Goal: Task Accomplishment & Management: Manage account settings

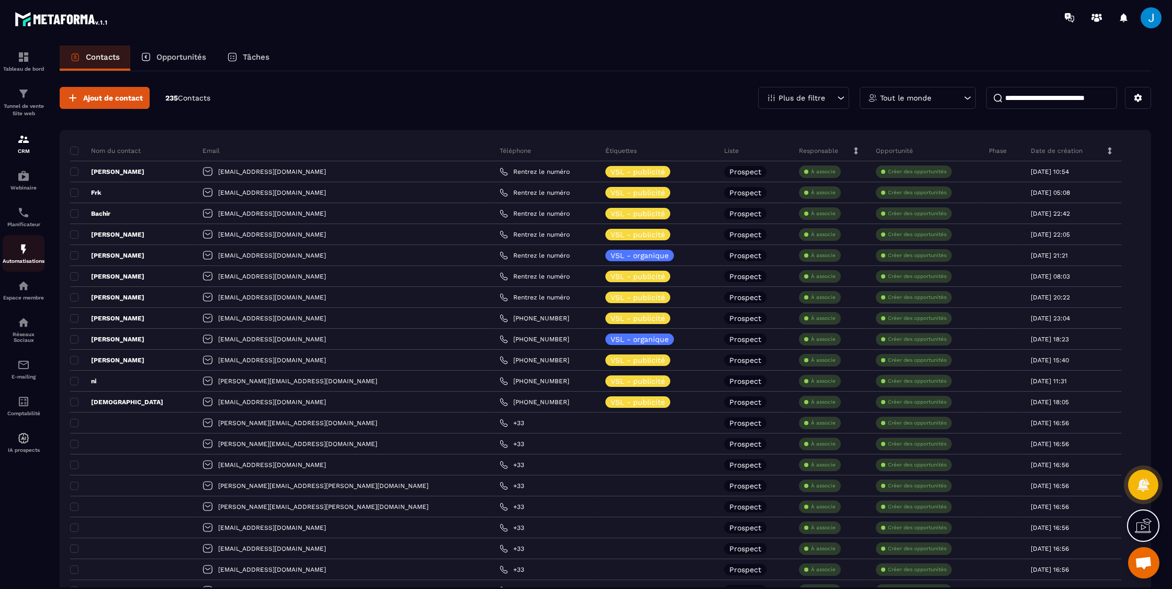
click at [27, 251] on img at bounding box center [23, 249] width 13 height 13
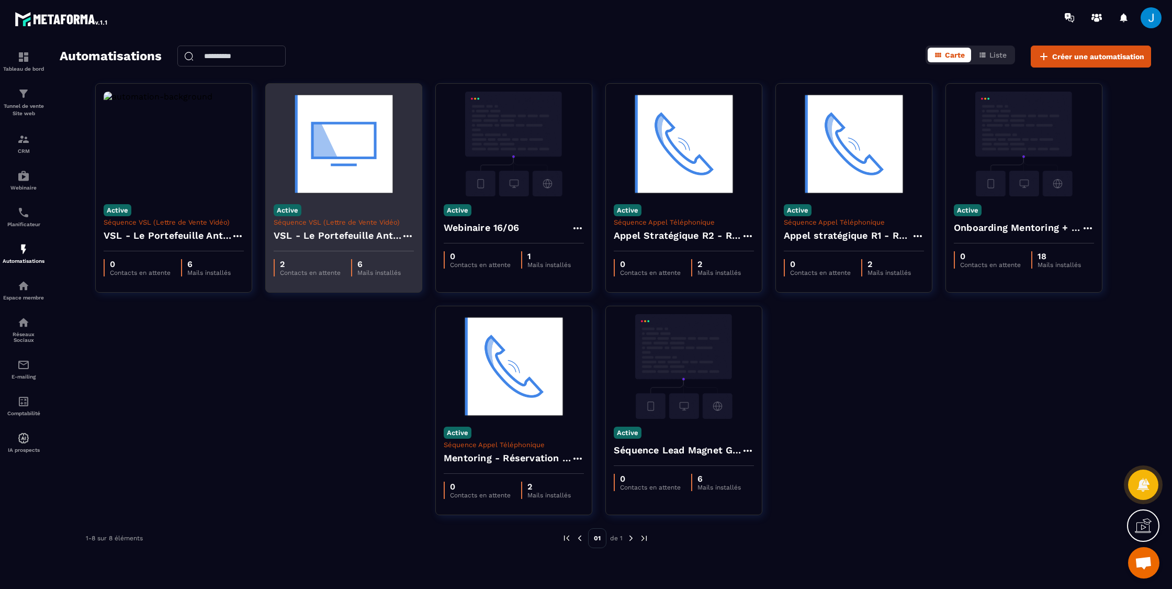
click at [336, 236] on h4 "VSL - Le Portefeuille Anti-Fragile" at bounding box center [338, 235] width 128 height 15
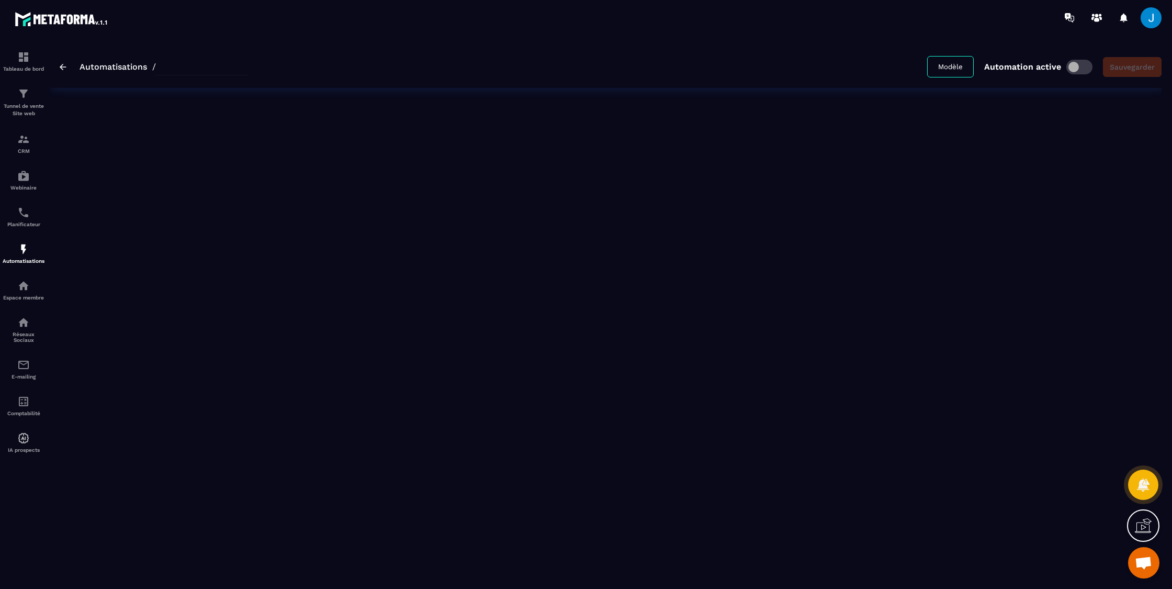
type input "**********"
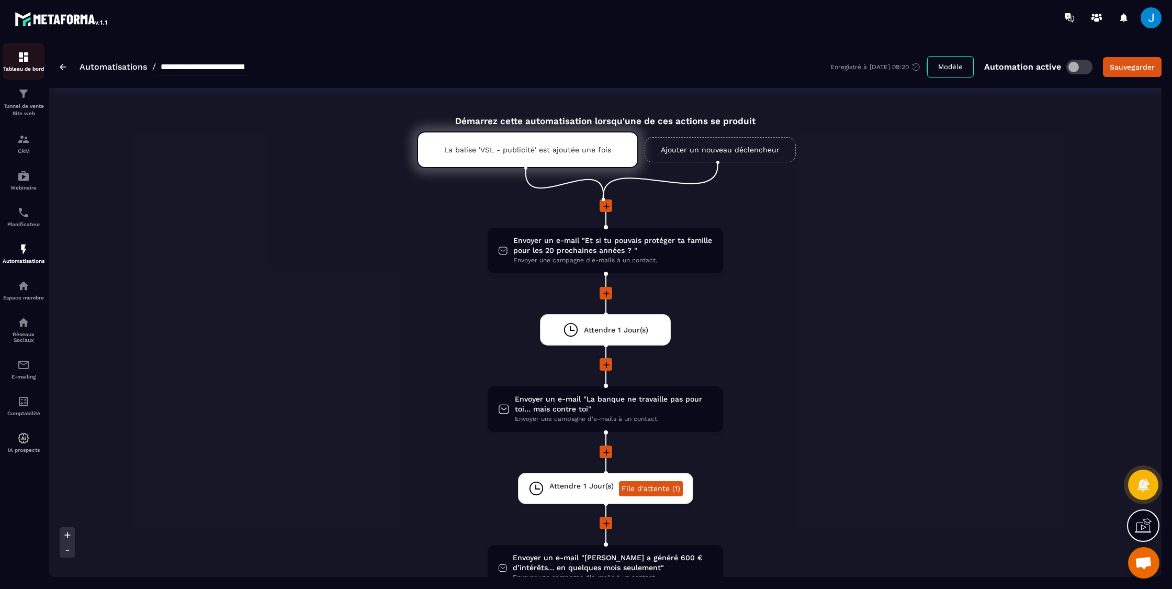
click at [23, 59] on img at bounding box center [23, 57] width 13 height 13
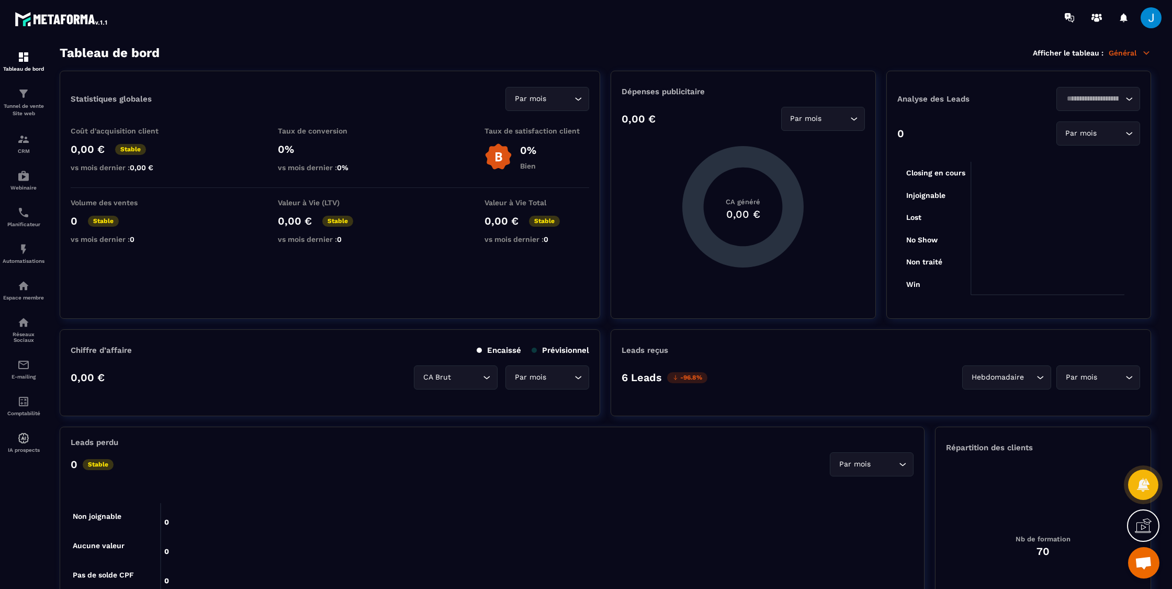
scroll to position [2, 0]
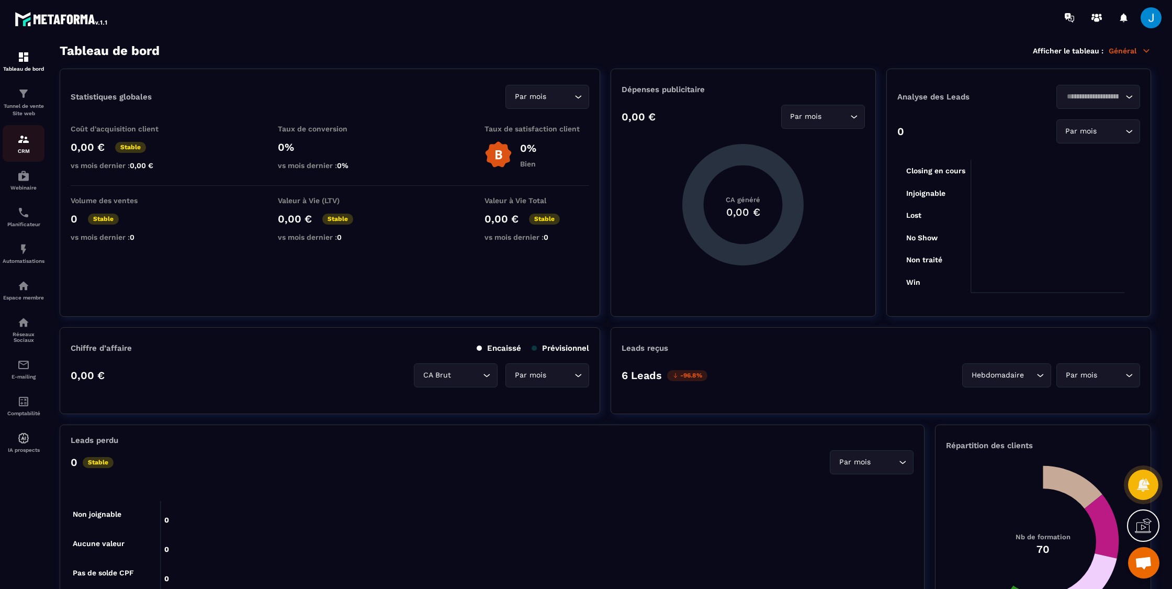
click at [19, 137] on img at bounding box center [23, 139] width 13 height 13
